Goal: Information Seeking & Learning: Learn about a topic

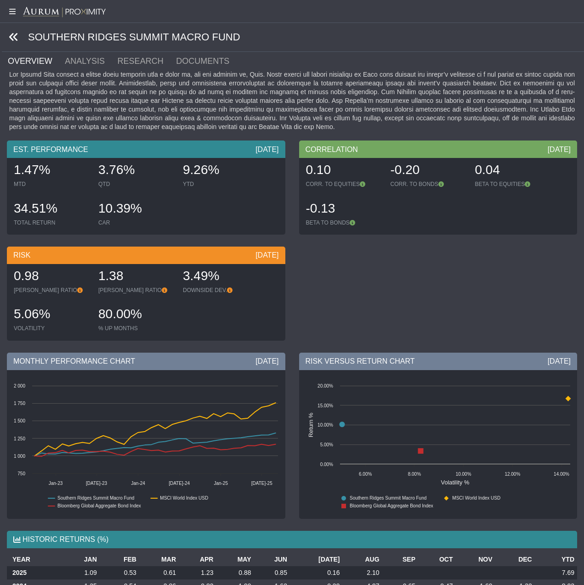
click at [12, 35] on icon at bounding box center [14, 37] width 10 height 10
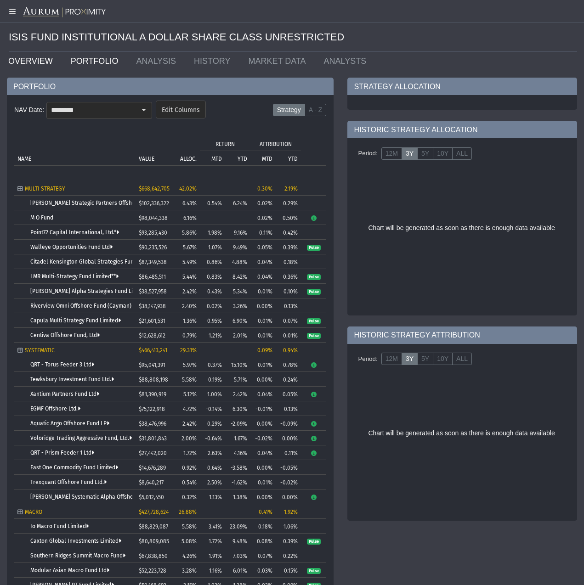
click at [26, 63] on link "OVERVIEW" at bounding box center [32, 61] width 62 height 18
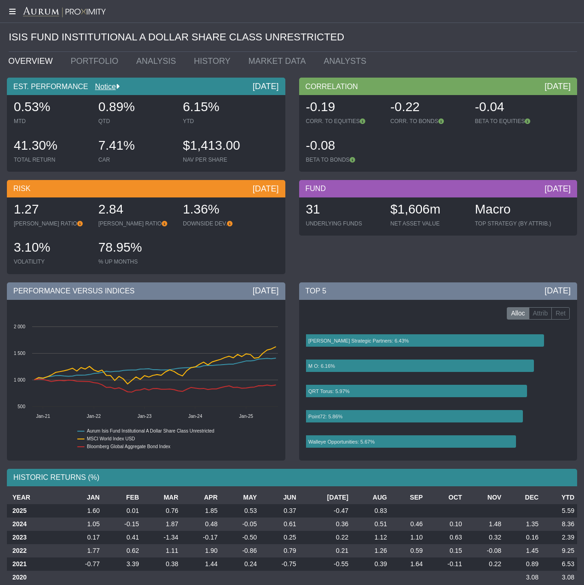
click at [13, 11] on icon at bounding box center [11, 11] width 23 height 7
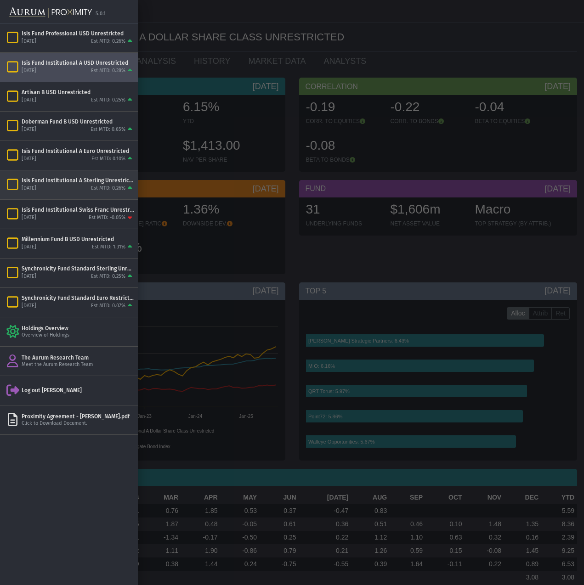
click at [73, 187] on div "[DATE] Est MTD: 0.26%" at bounding box center [78, 189] width 113 height 8
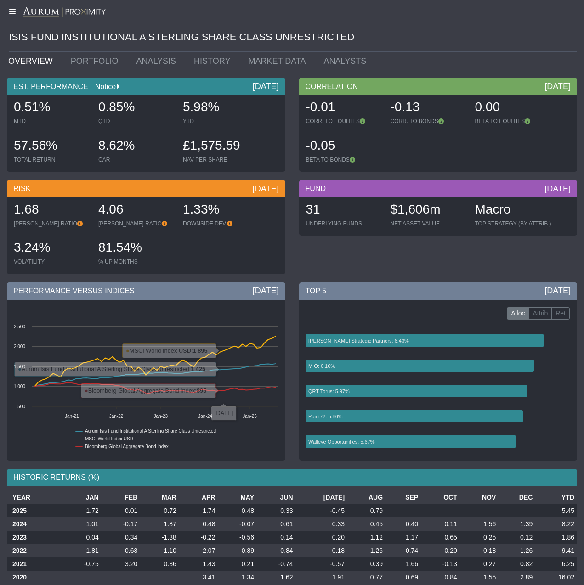
click at [13, 10] on icon at bounding box center [11, 11] width 23 height 7
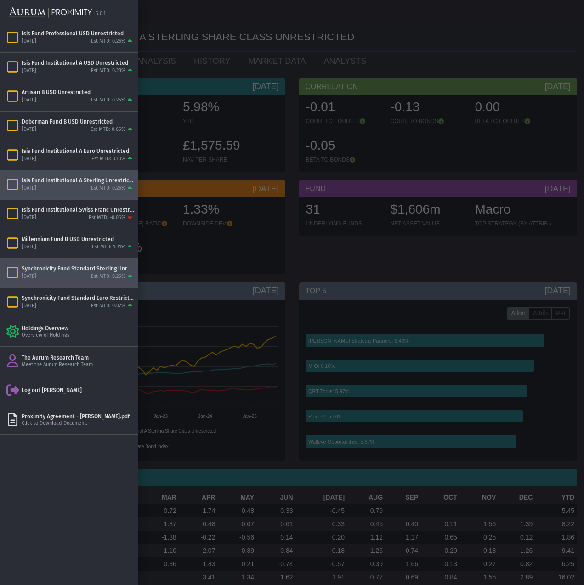
click at [79, 273] on div "[DATE] Est MTD: 0.25%" at bounding box center [78, 277] width 113 height 8
